Goal: Transaction & Acquisition: Purchase product/service

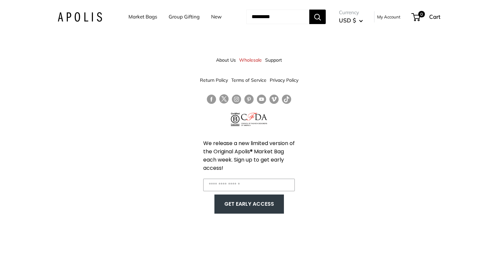
click at [143, 16] on link "Market Bags" at bounding box center [143, 16] width 29 height 9
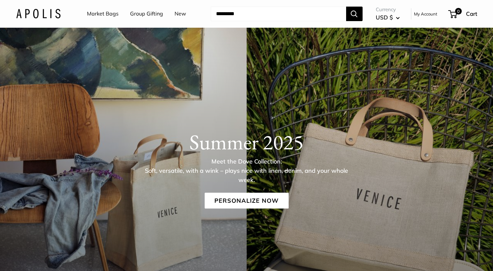
click at [245, 15] on input "Search..." at bounding box center [278, 14] width 135 height 14
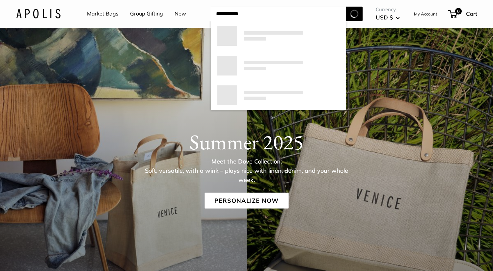
type input "**********"
click at [355, 14] on button "Search" at bounding box center [354, 14] width 16 height 14
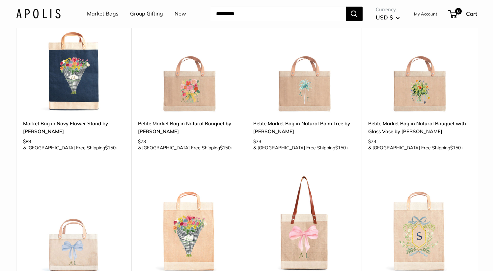
scroll to position [273, 0]
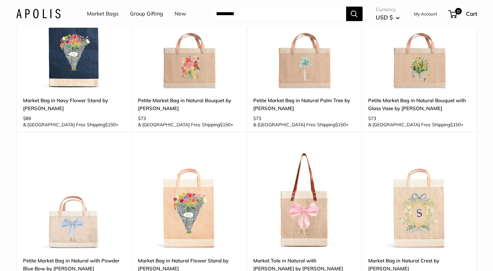
click at [247, 157] on div "Upgrade: Next Day Fulfillment Customizable Text Long Handle New Market Tote in …" at bounding box center [304, 212] width 115 height 160
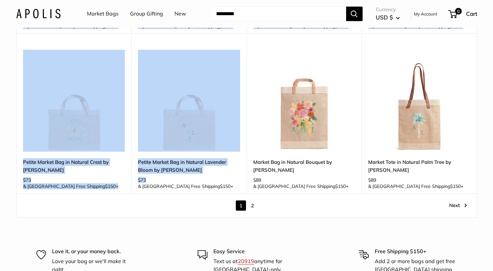
scroll to position [853, 0]
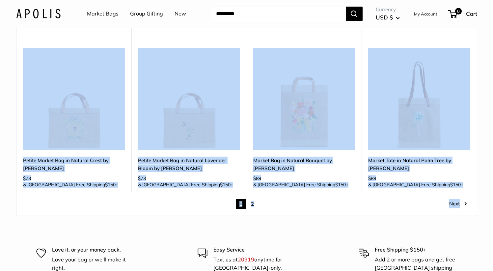
drag, startPoint x: 247, startPoint y: 157, endPoint x: 466, endPoint y: 164, distance: 218.9
click at [459, 199] on link "Next" at bounding box center [458, 204] width 18 height 10
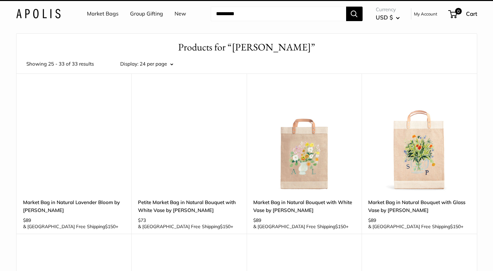
click at [465, 164] on div at bounding box center [419, 141] width 102 height 102
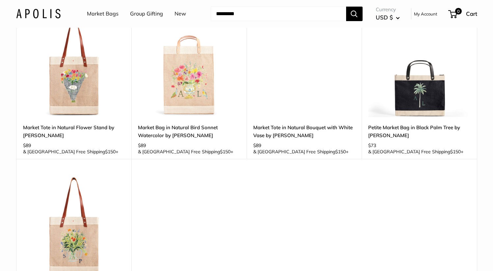
scroll to position [244, 0]
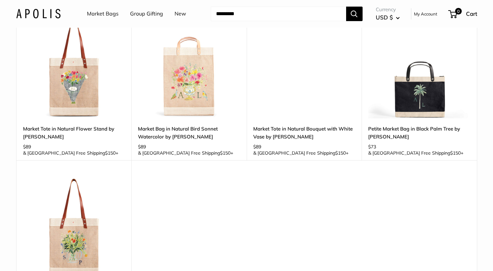
click at [242, 234] on div "Upgrade: Next Day Fulfillment Large Capacity Sturdy & Spill Resistant New Marke…" at bounding box center [246, 80] width 461 height 480
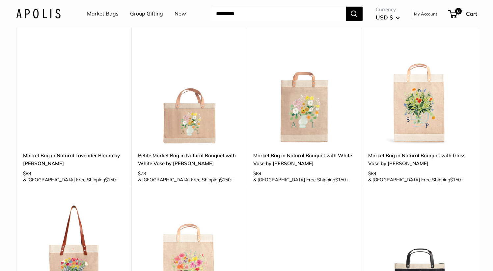
scroll to position [0, 0]
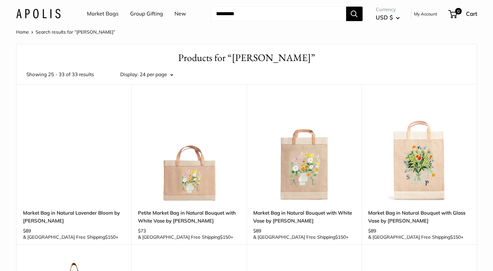
click at [409, 32] on div "Home Search results for “amy logsden”" at bounding box center [246, 32] width 461 height 9
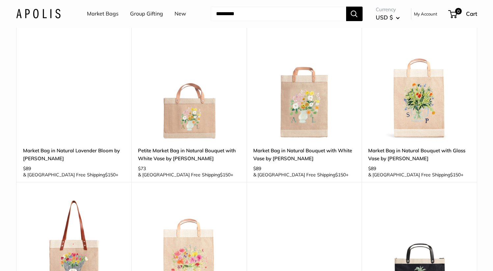
scroll to position [117, 0]
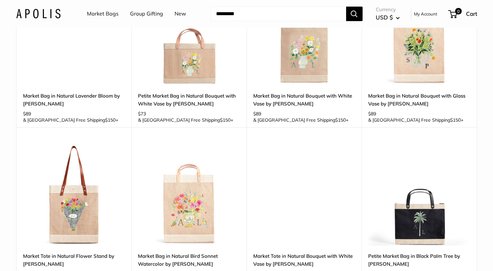
click at [142, 13] on link "Group Gifting" at bounding box center [146, 14] width 33 height 10
